Goal: Transaction & Acquisition: Purchase product/service

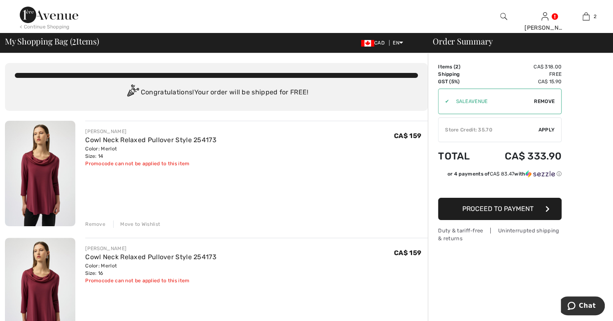
click at [490, 206] on span "Proceed to Payment" at bounding box center [498, 209] width 71 height 8
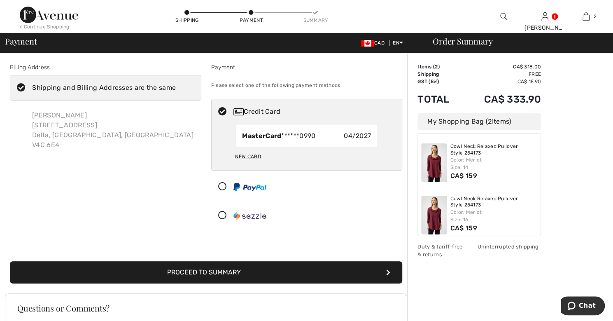
click at [318, 276] on button "Proceed to Summary" at bounding box center [206, 272] width 392 height 22
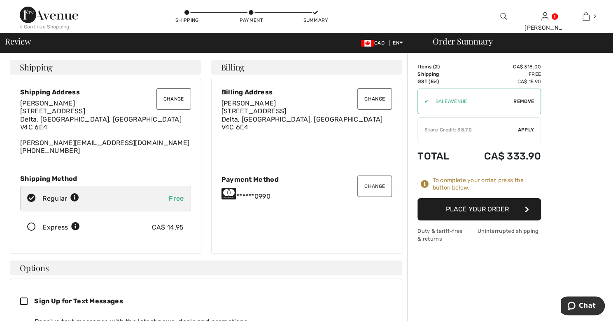
click at [472, 208] on button "Place Your Order" at bounding box center [480, 209] width 124 height 22
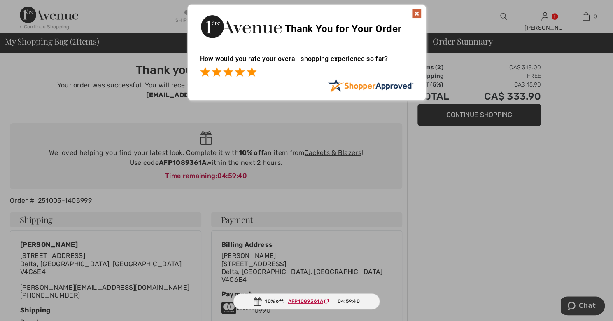
click at [252, 71] on span at bounding box center [252, 72] width 10 height 10
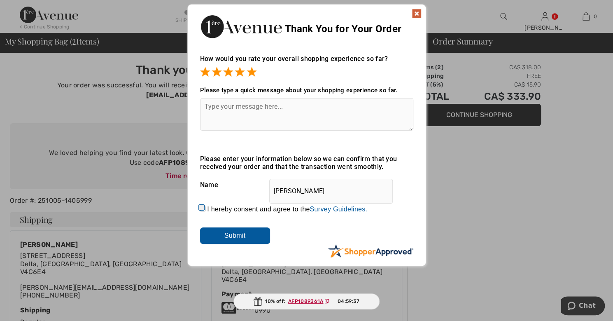
click at [202, 211] on input "I hereby consent and agree to the By submitting a review, you grant permission …" at bounding box center [202, 208] width 5 height 5
checkbox input "true"
click at [229, 239] on input "Submit" at bounding box center [235, 235] width 70 height 16
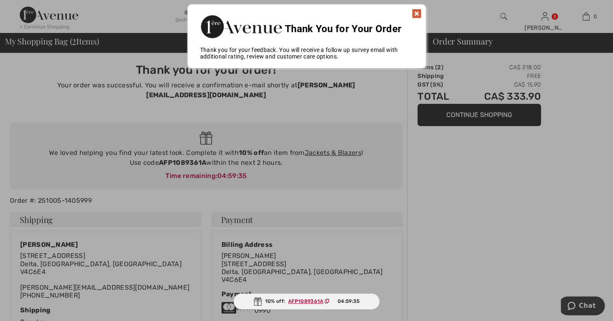
click at [416, 12] on img at bounding box center [417, 14] width 10 height 10
